Goal: Task Accomplishment & Management: Manage account settings

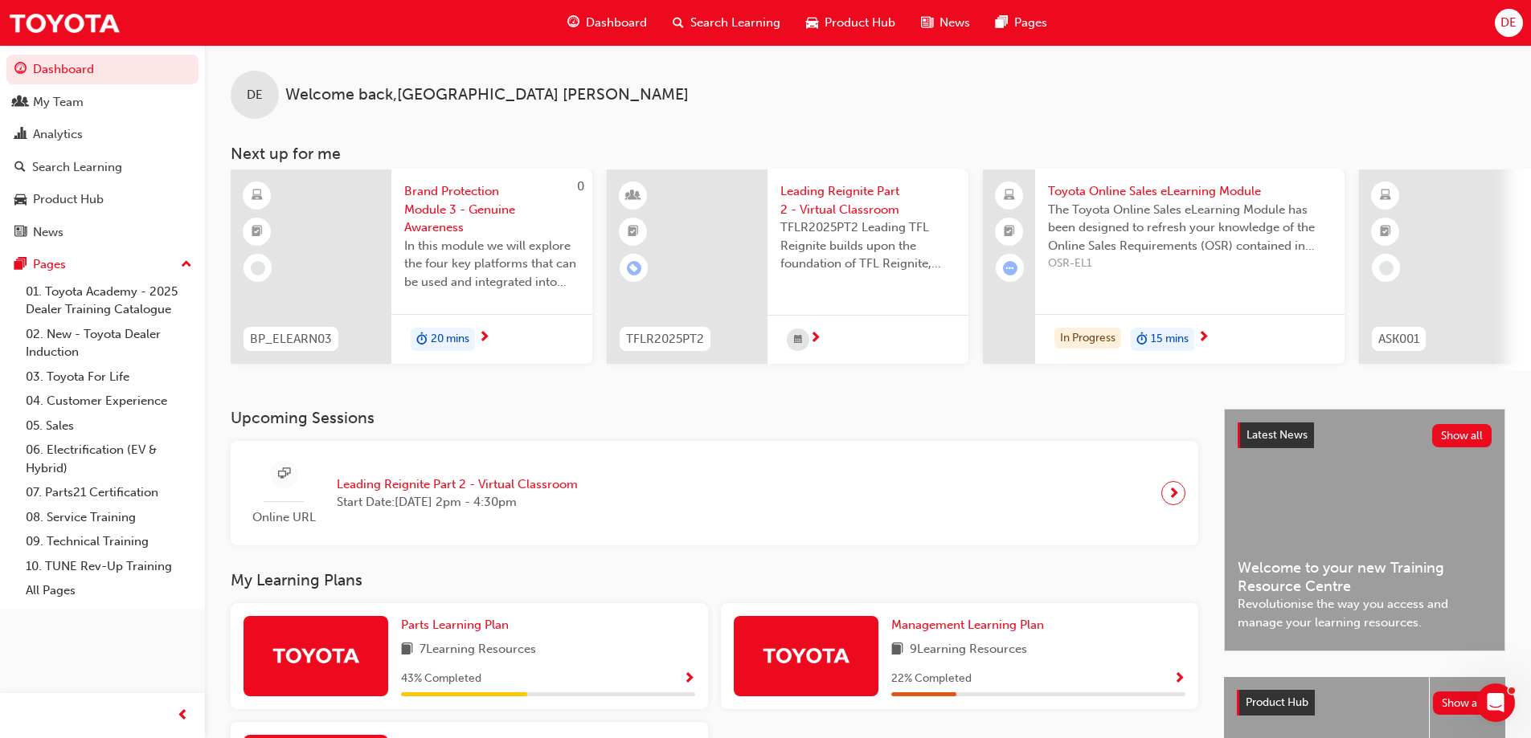
click at [1503, 26] on span "DE" at bounding box center [1508, 23] width 16 height 18
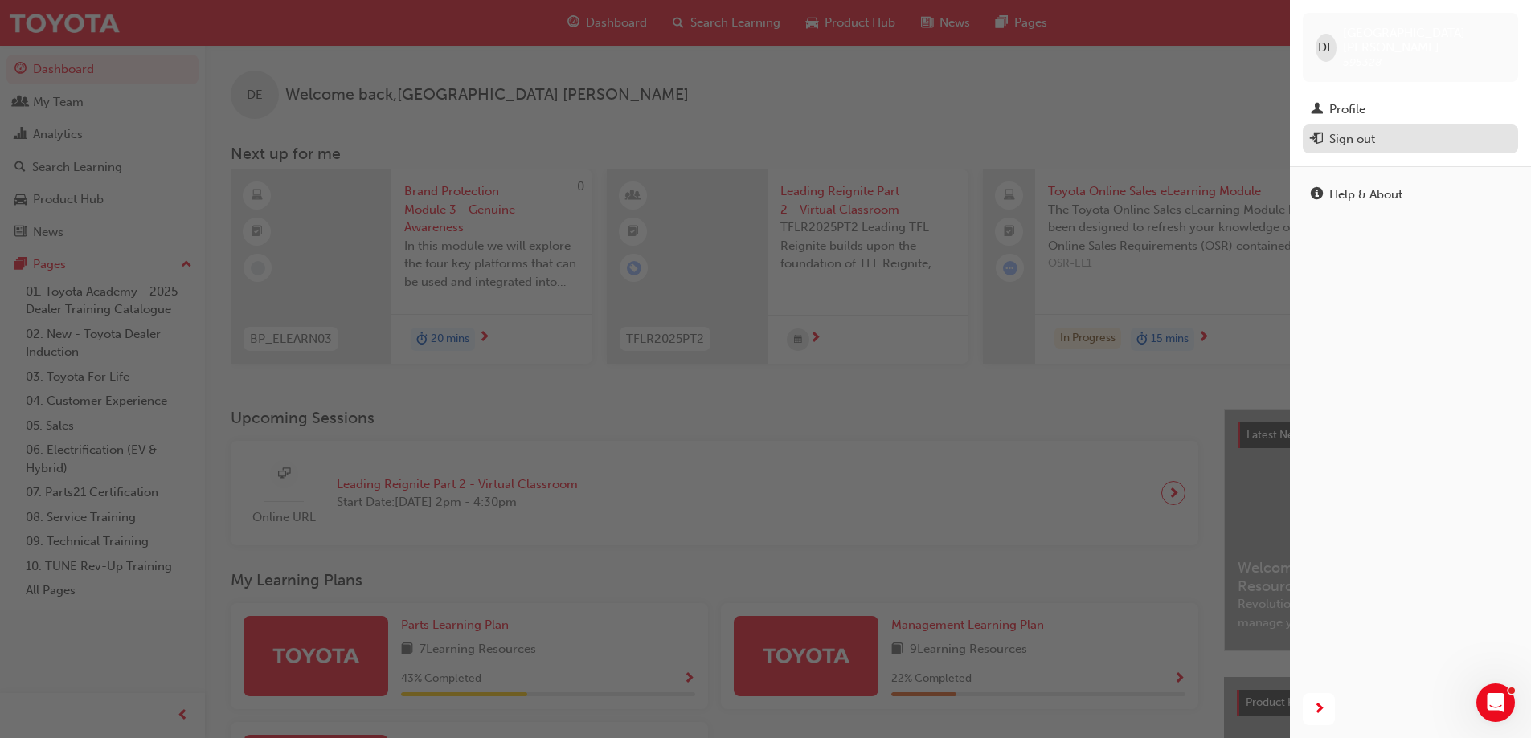
click at [1351, 130] on div "Sign out" at bounding box center [1352, 139] width 46 height 18
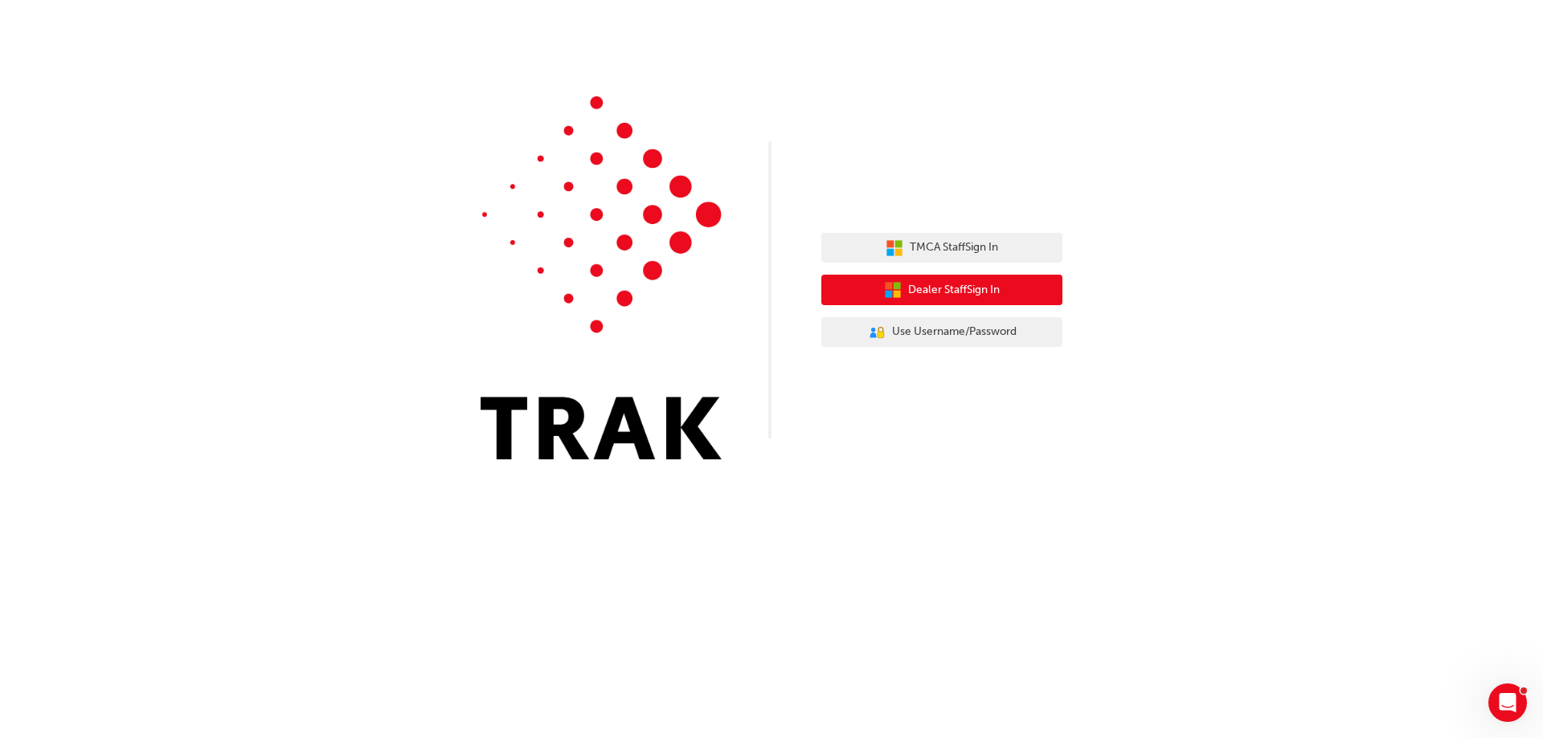
click at [975, 297] on span "Dealer Staff Sign In" at bounding box center [954, 290] width 92 height 18
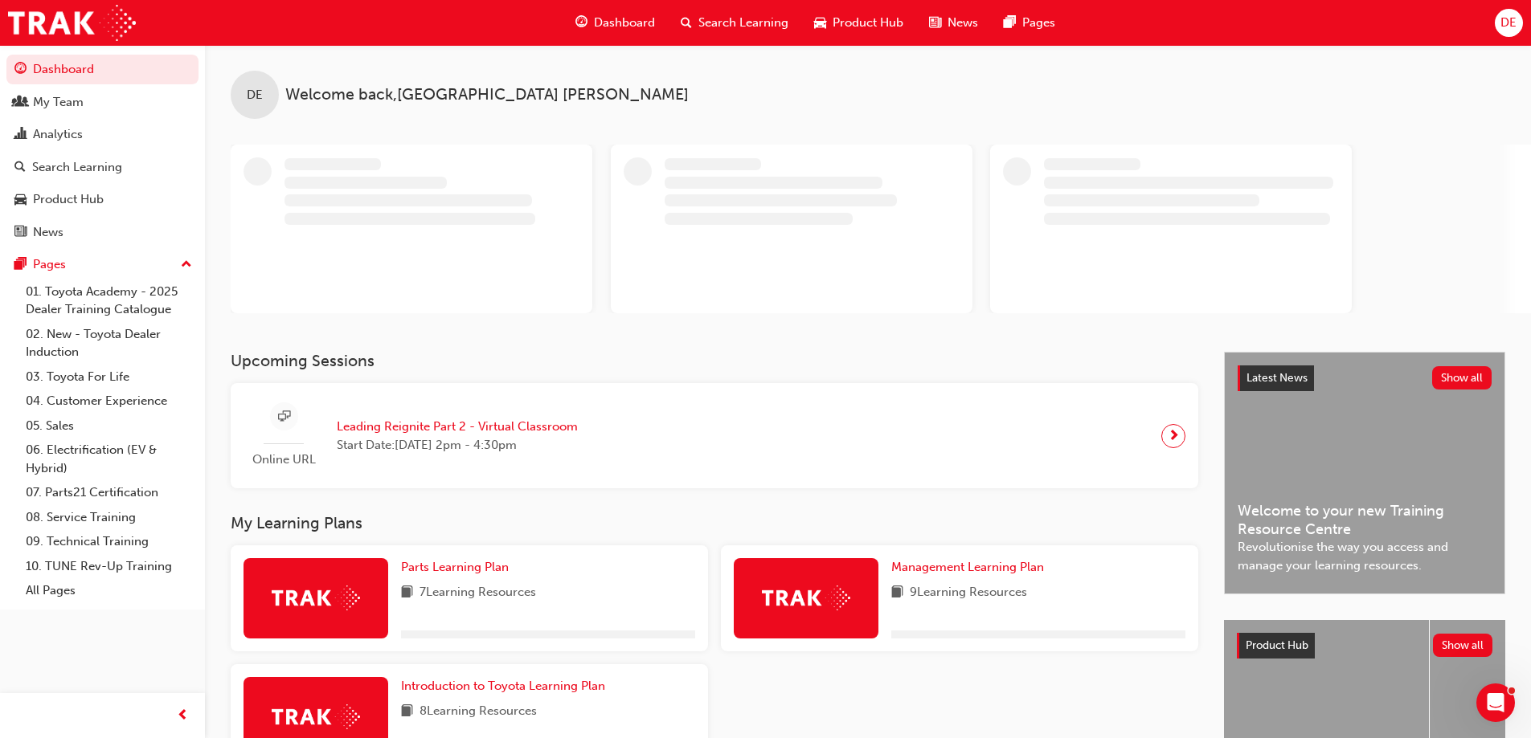
click at [1510, 21] on span "DE" at bounding box center [1508, 23] width 16 height 18
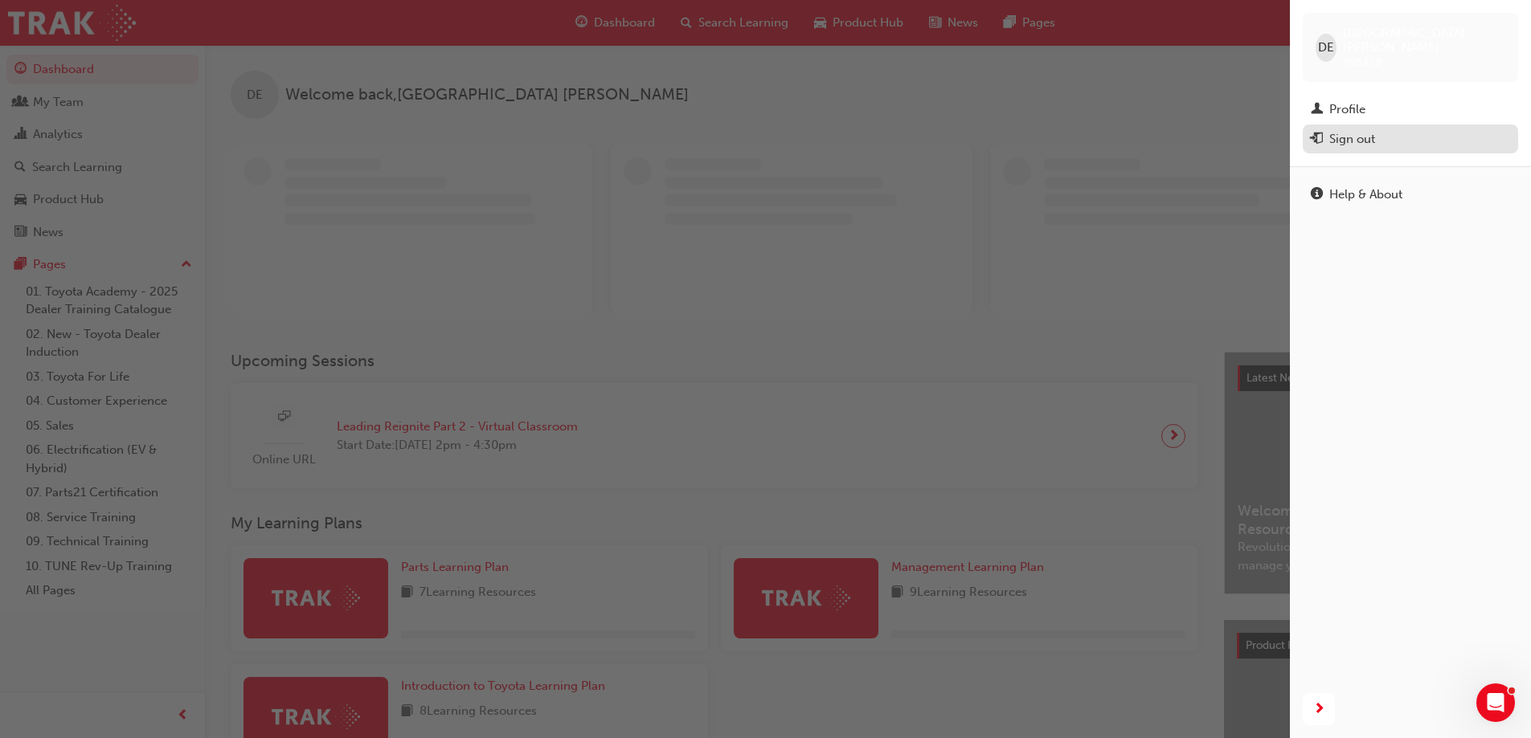
click at [1333, 130] on div "Sign out" at bounding box center [1352, 139] width 46 height 18
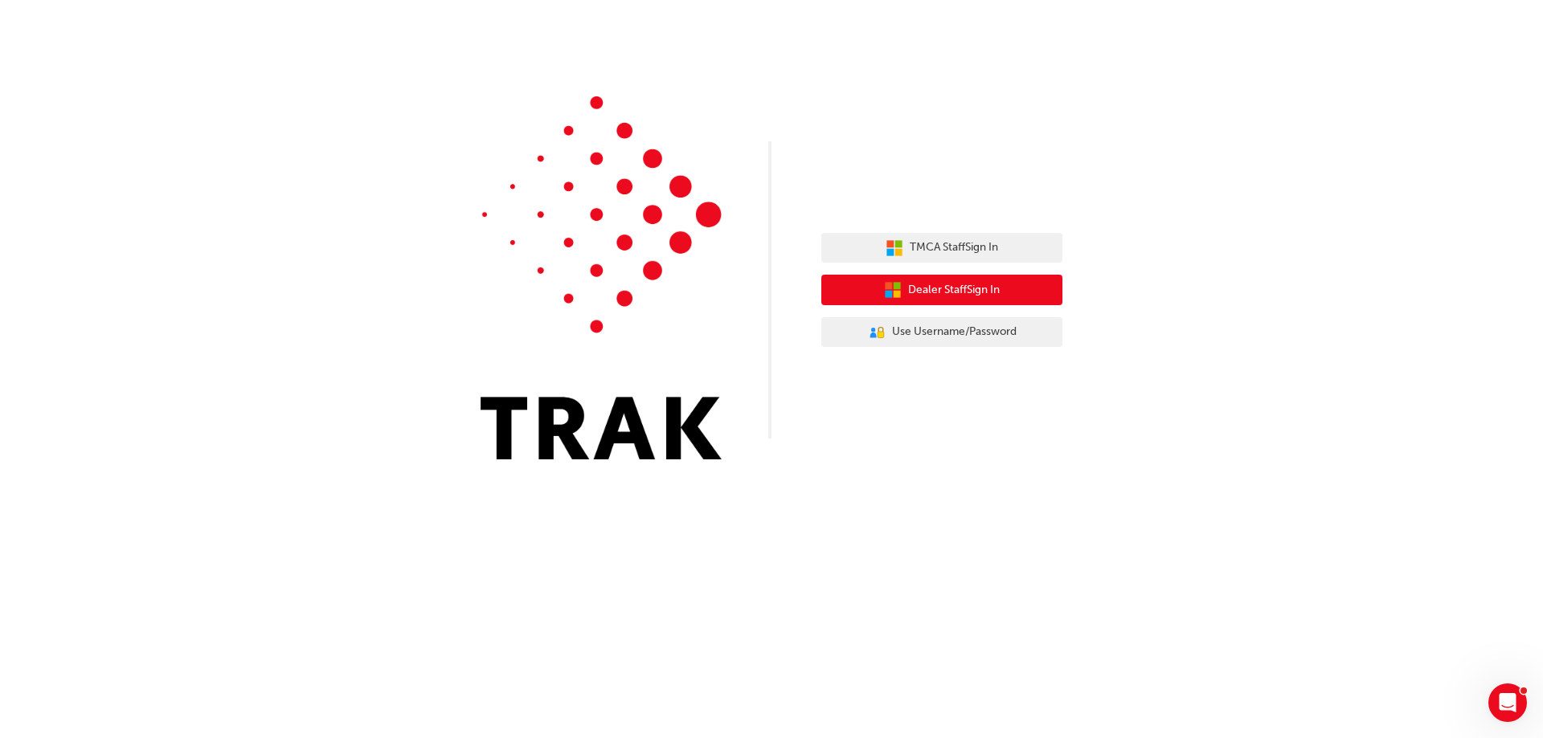
click at [941, 287] on span "Dealer Staff Sign In" at bounding box center [954, 290] width 92 height 18
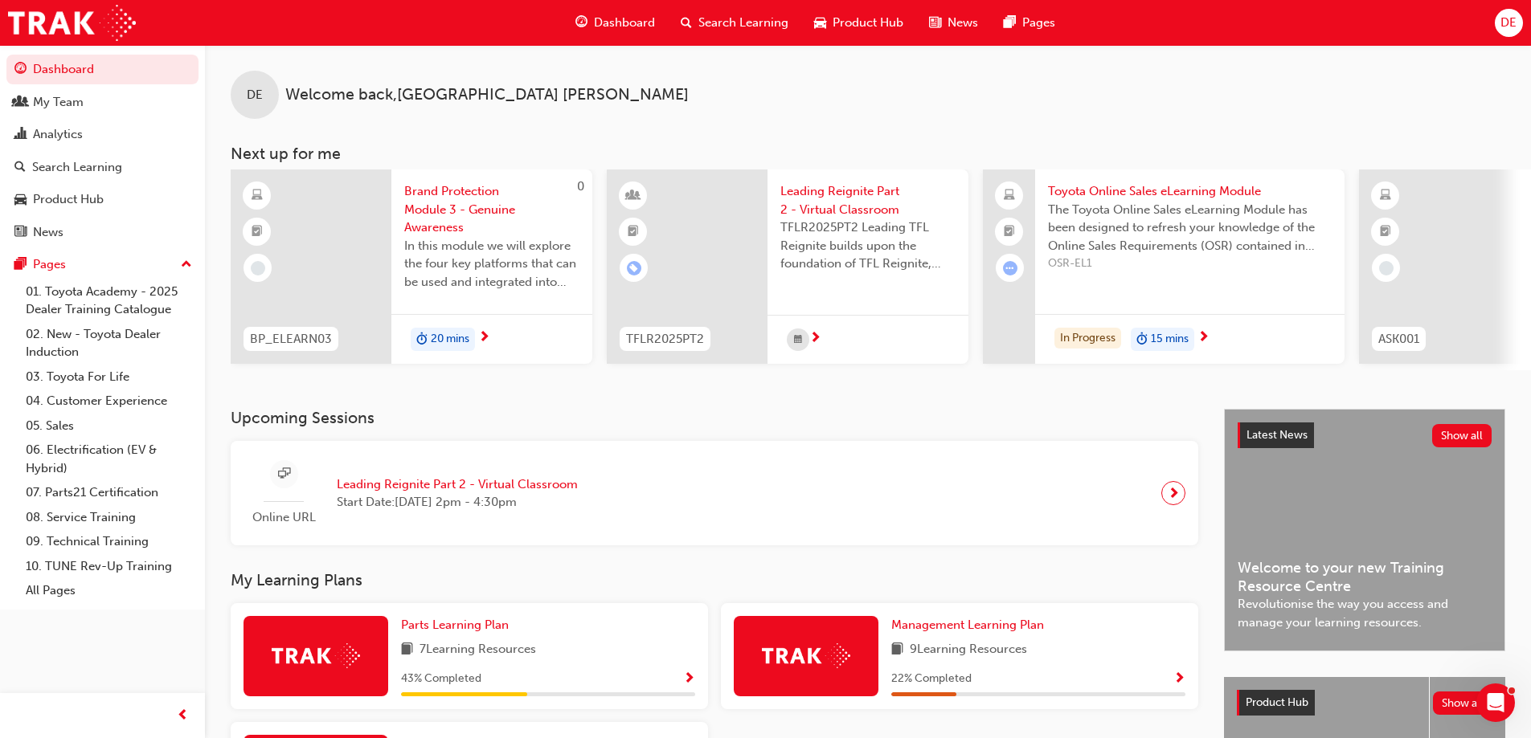
click at [1513, 25] on span "DE" at bounding box center [1508, 23] width 16 height 18
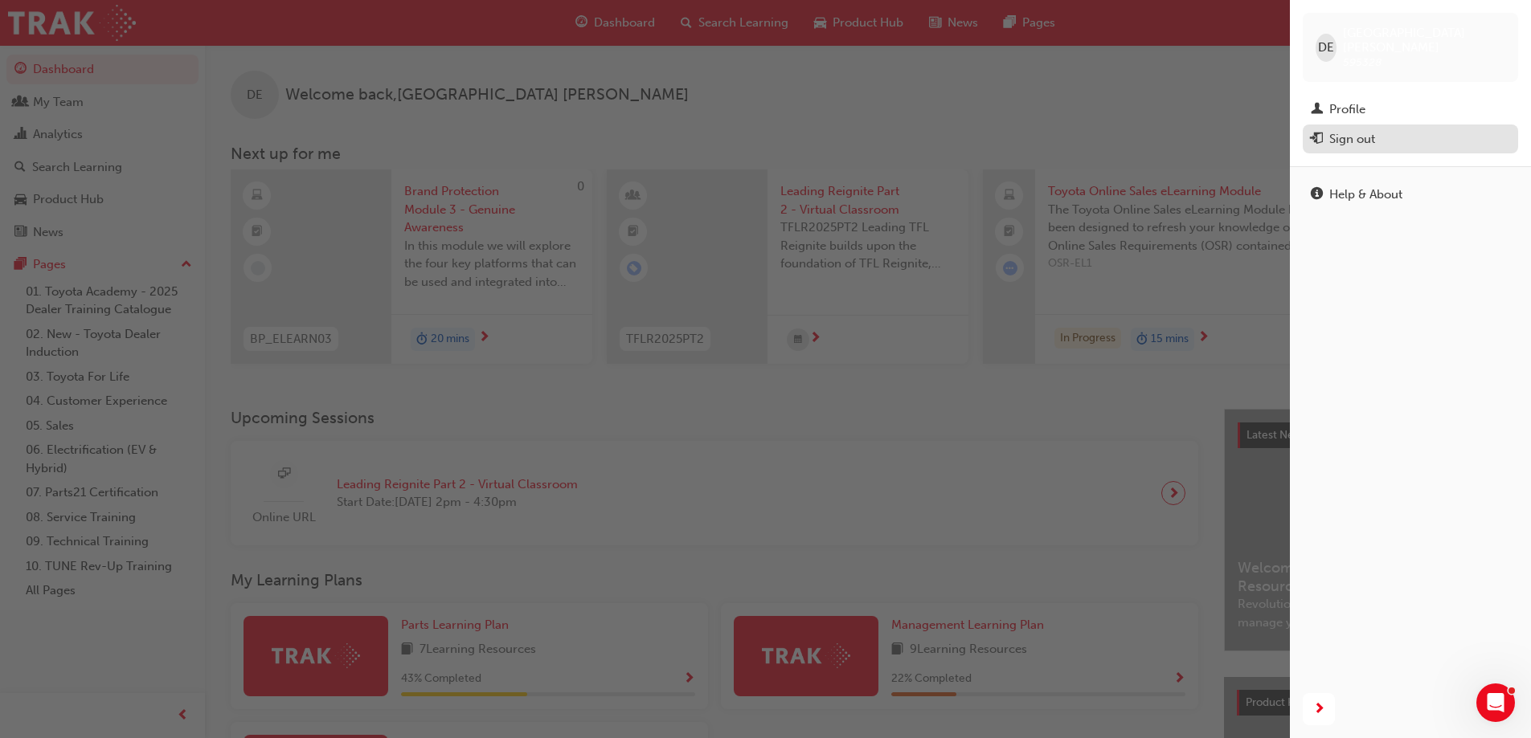
click at [1347, 132] on div "Sign out" at bounding box center [1352, 139] width 46 height 18
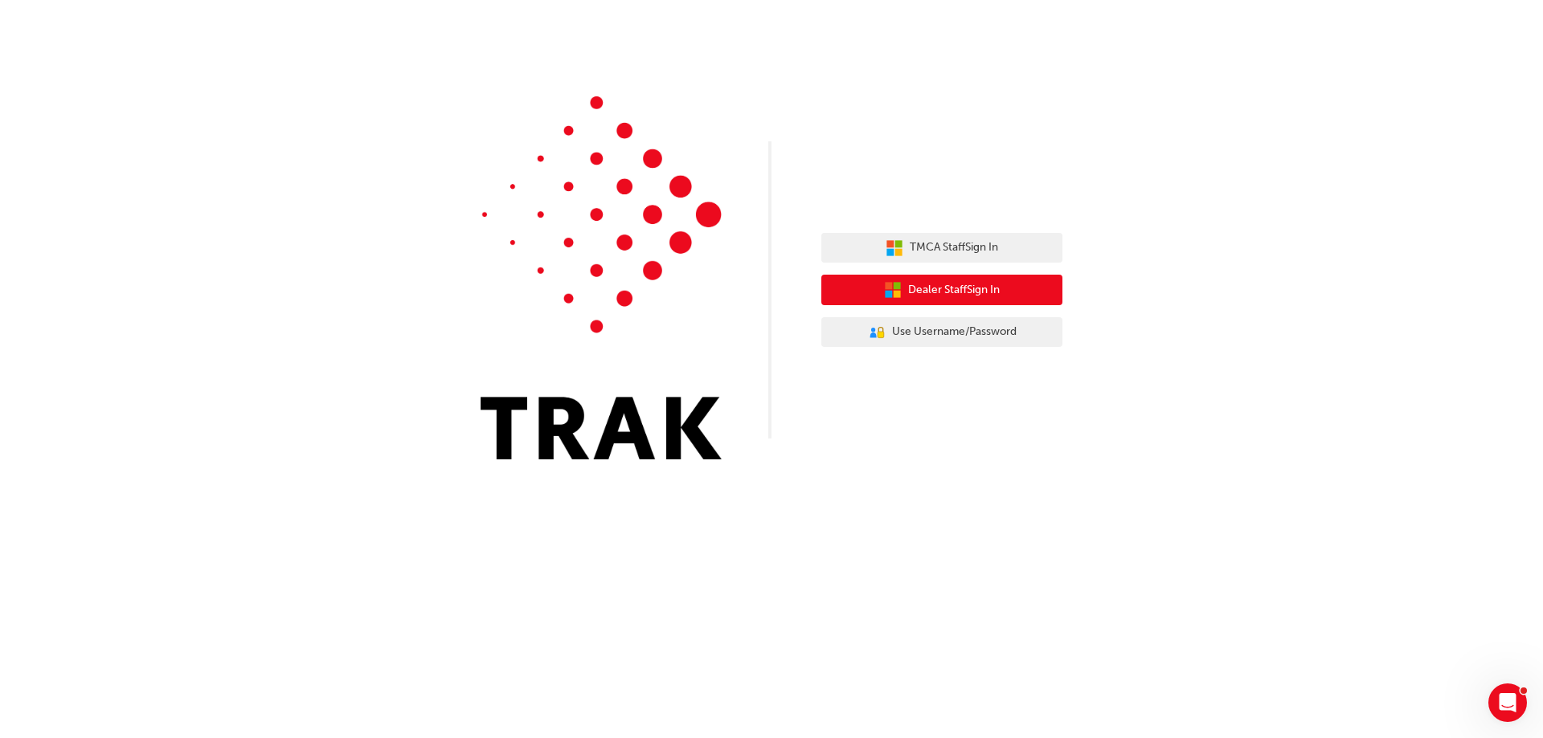
click at [965, 298] on span "Dealer Staff Sign In" at bounding box center [954, 290] width 92 height 18
